Goal: Book appointment/travel/reservation

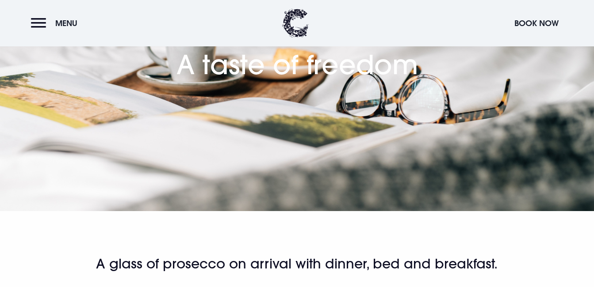
scroll to position [37, 0]
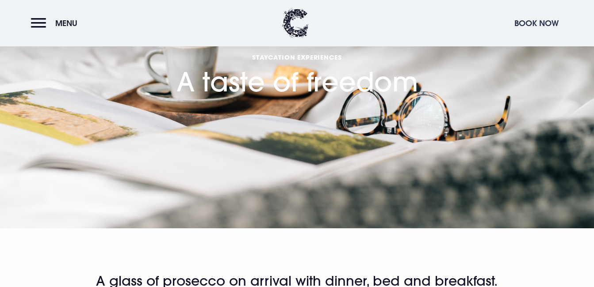
click at [530, 23] on button "Book Now" at bounding box center [536, 23] width 53 height 19
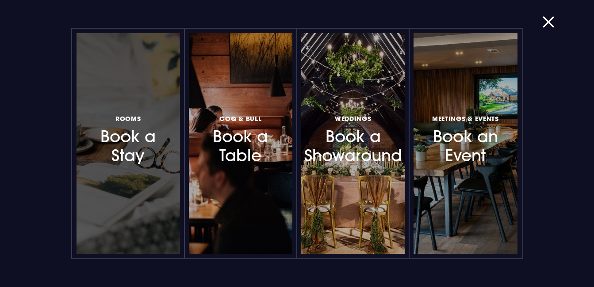
click at [133, 135] on h3 "Rooms Book a Stay" at bounding box center [128, 139] width 69 height 53
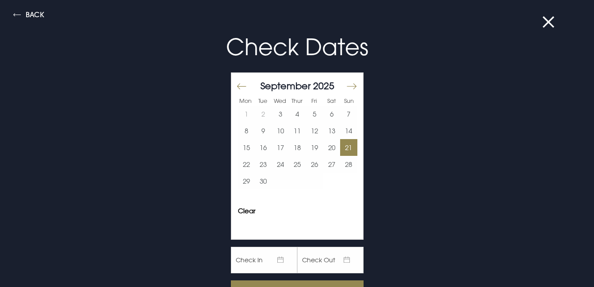
click at [341, 144] on button "21" at bounding box center [348, 147] width 17 height 17
click at [239, 162] on button "22" at bounding box center [246, 164] width 17 height 17
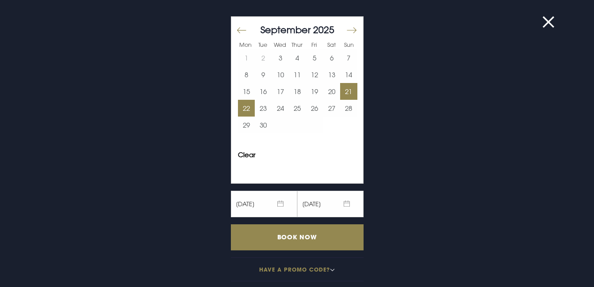
scroll to position [59, 0]
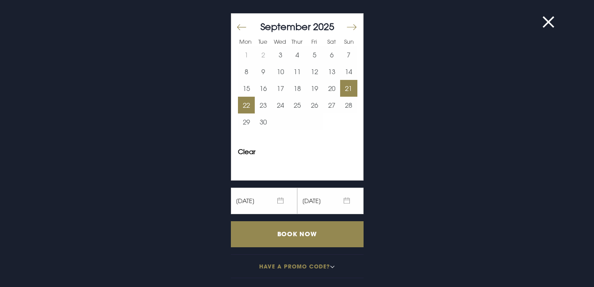
click at [325, 263] on button "Have a promo code?" at bounding box center [297, 267] width 133 height 24
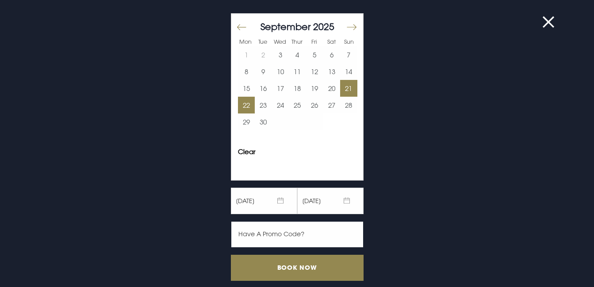
click at [233, 236] on input "text" at bounding box center [297, 234] width 133 height 27
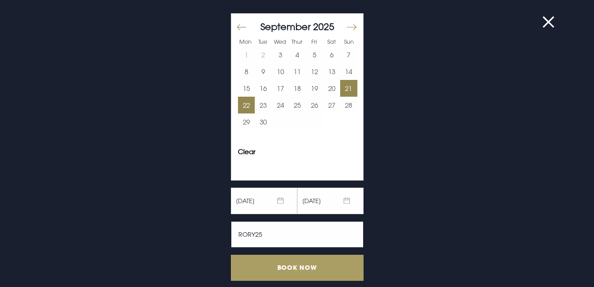
type input "RORY25"
click at [293, 268] on input "Book Now" at bounding box center [297, 268] width 133 height 26
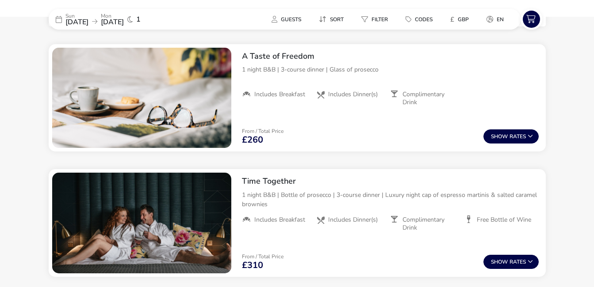
scroll to position [348, 0]
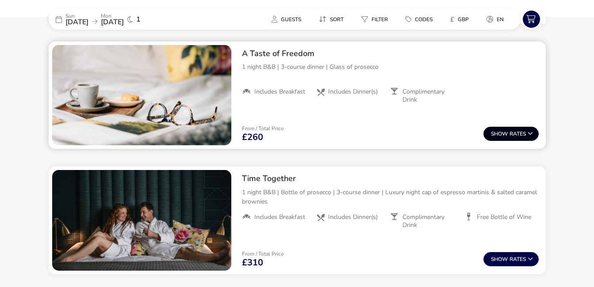
click at [515, 130] on button "Show Rates" at bounding box center [510, 134] width 55 height 14
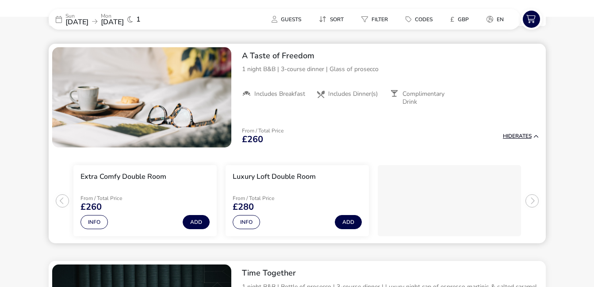
scroll to position [345, 0]
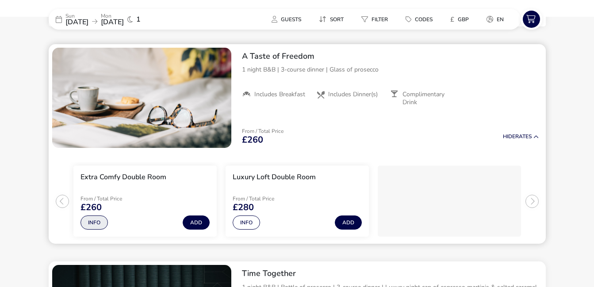
click at [92, 221] on button "Info" at bounding box center [93, 223] width 27 height 14
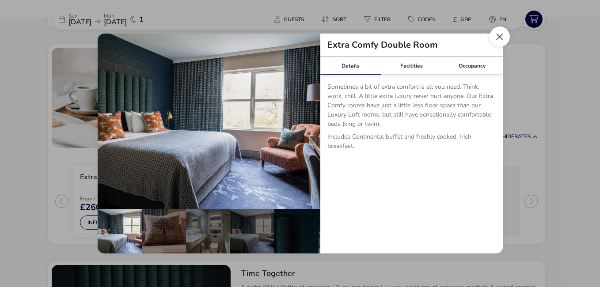
click at [498, 34] on button "Close dialog" at bounding box center [500, 37] width 20 height 20
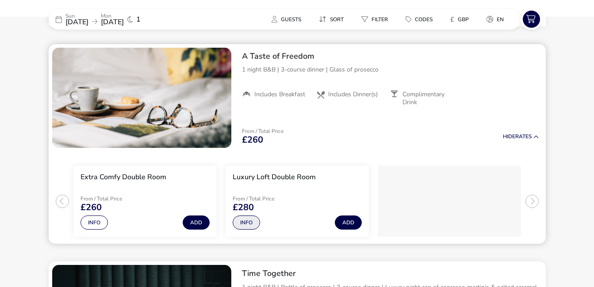
click at [243, 221] on button "Info" at bounding box center [246, 223] width 27 height 14
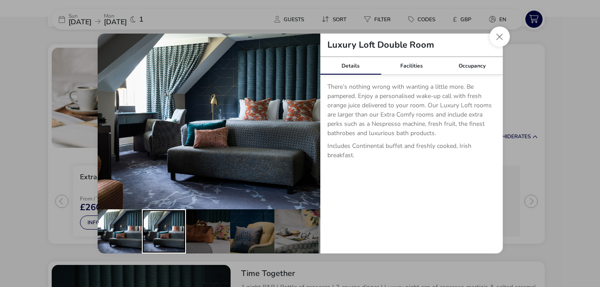
click at [163, 227] on div "details" at bounding box center [164, 232] width 44 height 44
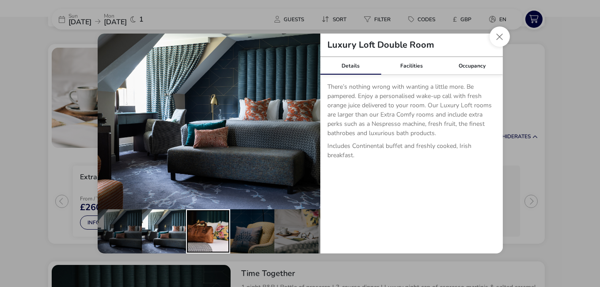
click at [204, 228] on div "details" at bounding box center [208, 232] width 44 height 44
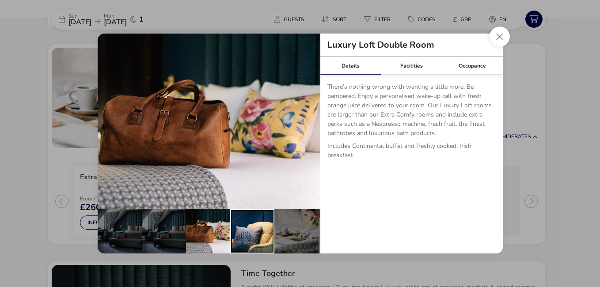
click at [234, 226] on div "details" at bounding box center [252, 232] width 44 height 44
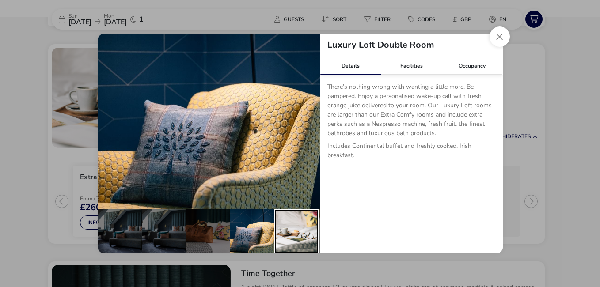
click at [284, 227] on div "details" at bounding box center [296, 232] width 44 height 44
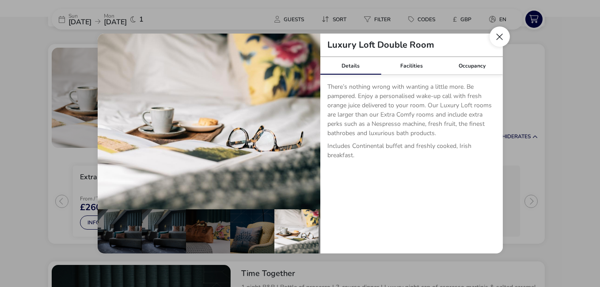
click at [501, 34] on button "Close dialog" at bounding box center [500, 37] width 20 height 20
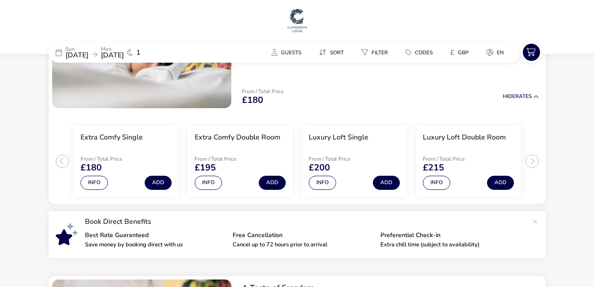
scroll to position [0, 0]
